Goal: Find specific page/section: Find specific page/section

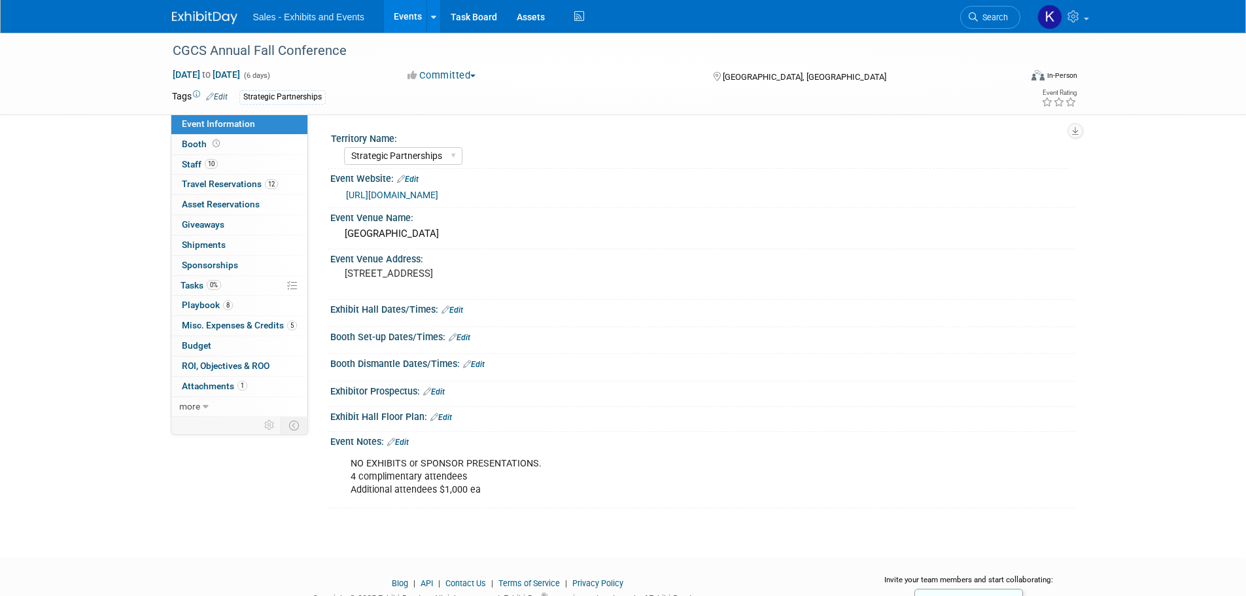
select select "Strategic Partnerships"
drag, startPoint x: 199, startPoint y: 13, endPoint x: 171, endPoint y: 49, distance: 46.1
click at [199, 13] on img at bounding box center [204, 17] width 65 height 13
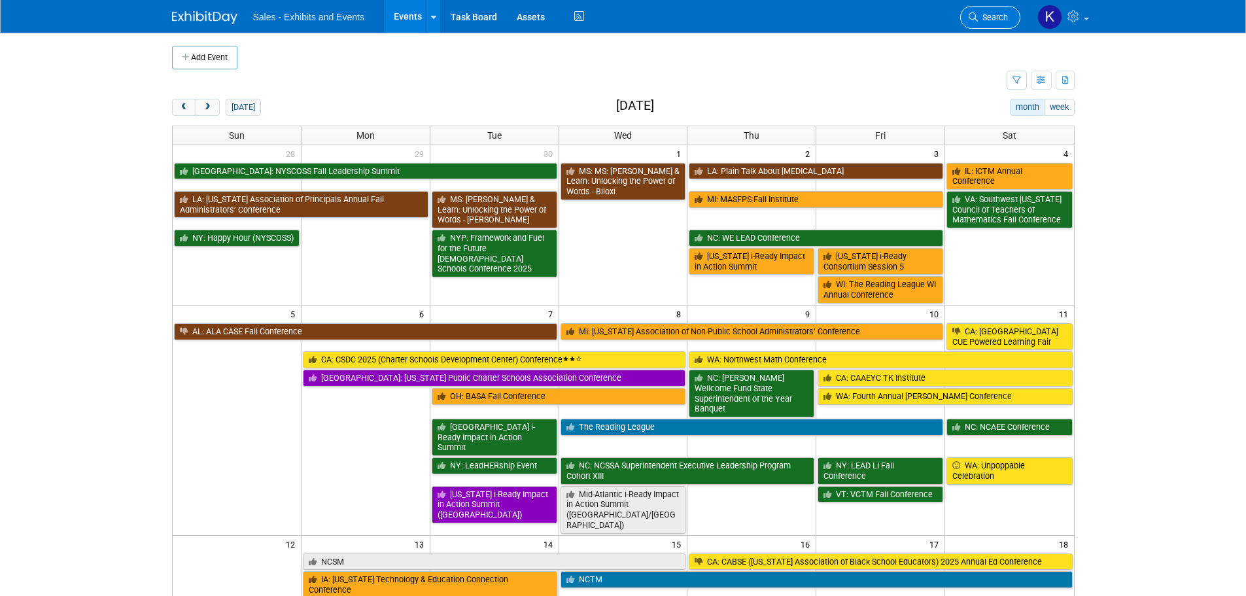
click at [995, 13] on span "Search" at bounding box center [993, 17] width 30 height 10
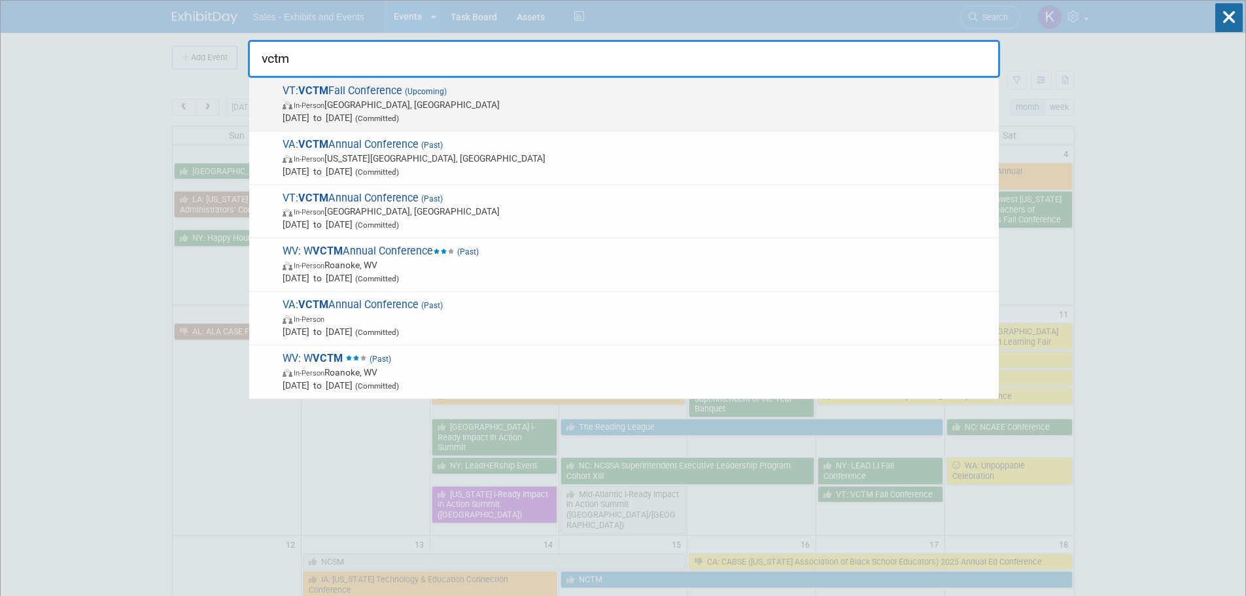
type input "vctm"
click at [324, 103] on span "In-Person" at bounding box center [309, 105] width 31 height 9
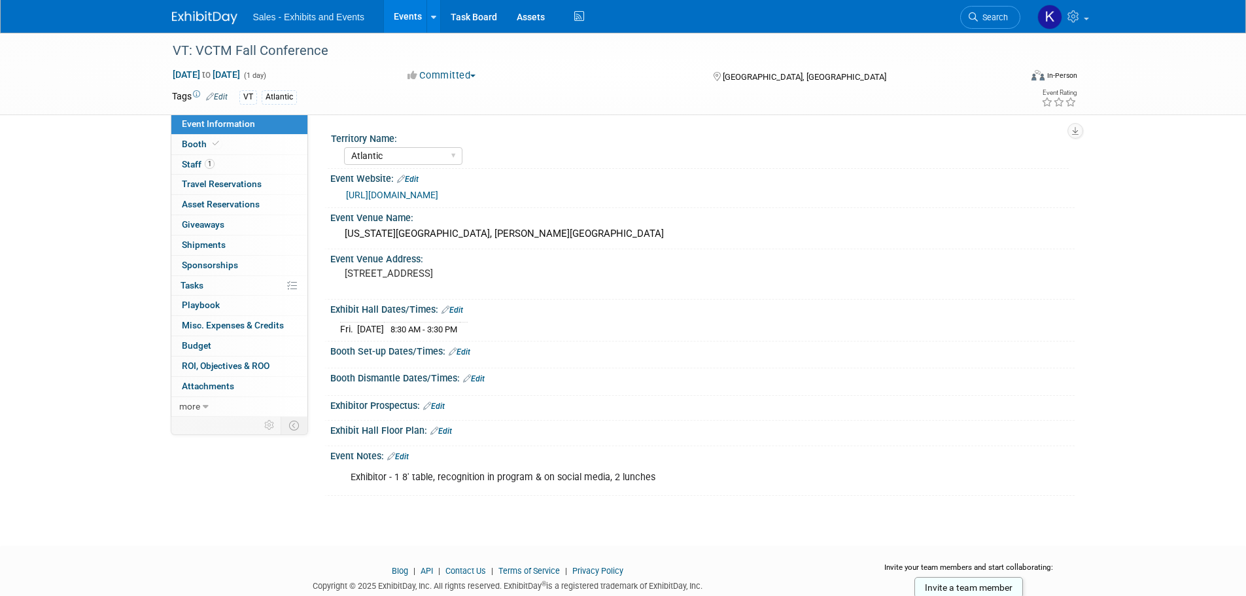
select select "Atlantic"
click at [186, 146] on span "Booth" at bounding box center [202, 144] width 40 height 10
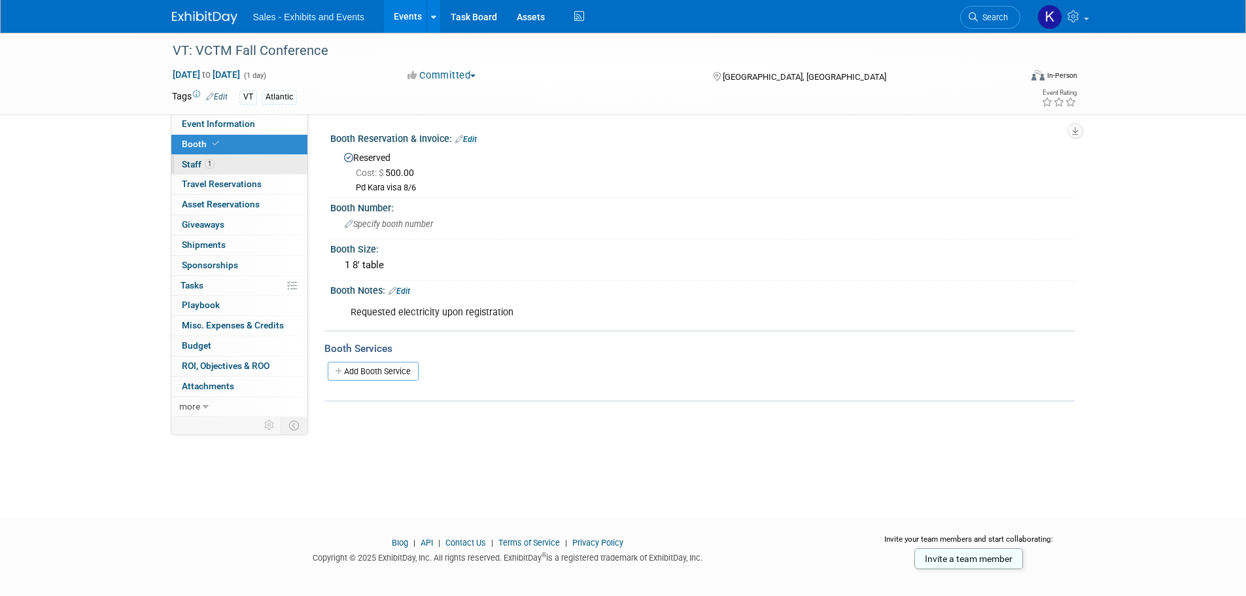
click at [196, 169] on link "1 Staff 1" at bounding box center [239, 165] width 136 height 20
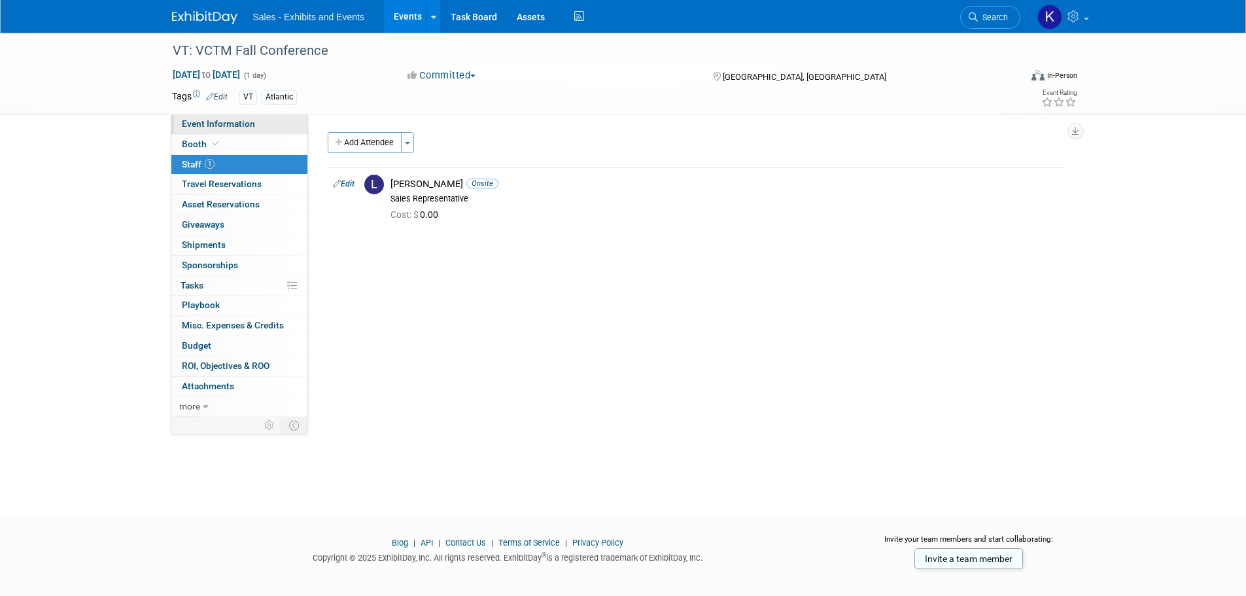
click at [198, 121] on span "Event Information" at bounding box center [218, 123] width 73 height 10
select select "Atlantic"
